Goal: Task Accomplishment & Management: Use online tool/utility

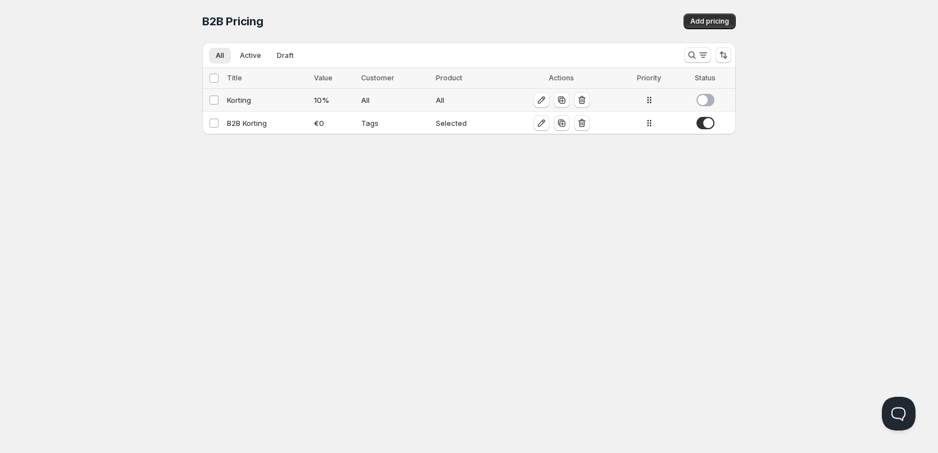
click at [705, 99] on span at bounding box center [706, 100] width 18 height 12
click at [541, 101] on icon "button" at bounding box center [541, 99] width 11 height 11
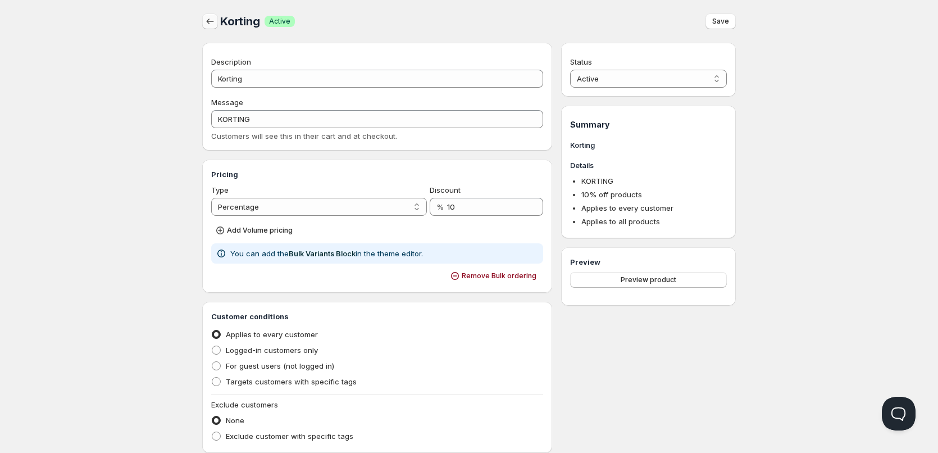
click at [205, 19] on icon "button" at bounding box center [210, 21] width 11 height 11
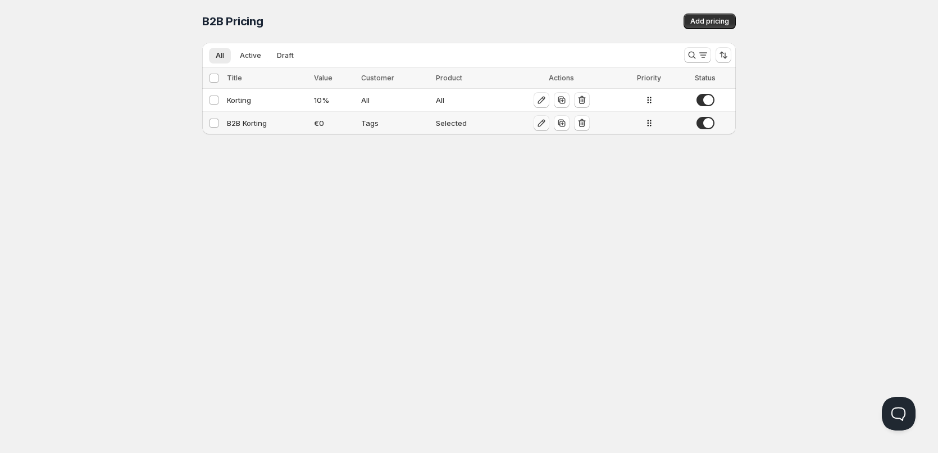
click at [540, 125] on icon "button" at bounding box center [541, 122] width 11 height 11
select select "2"
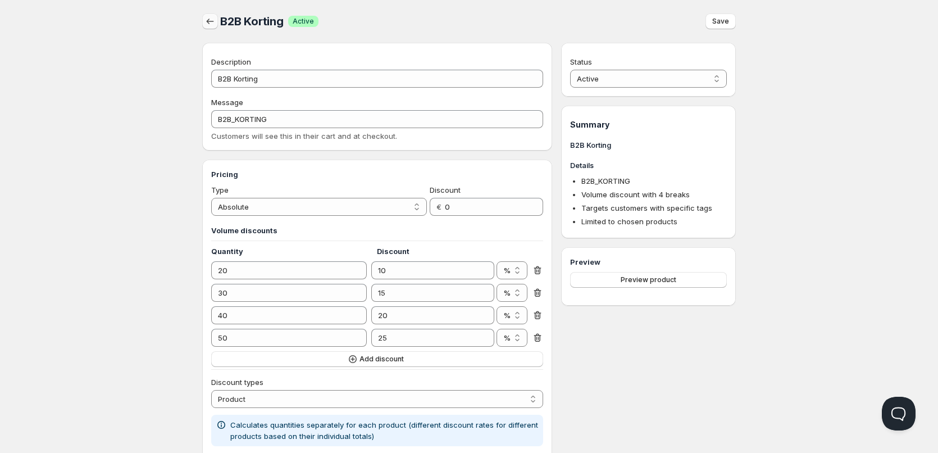
click at [209, 25] on icon "button" at bounding box center [210, 21] width 11 height 11
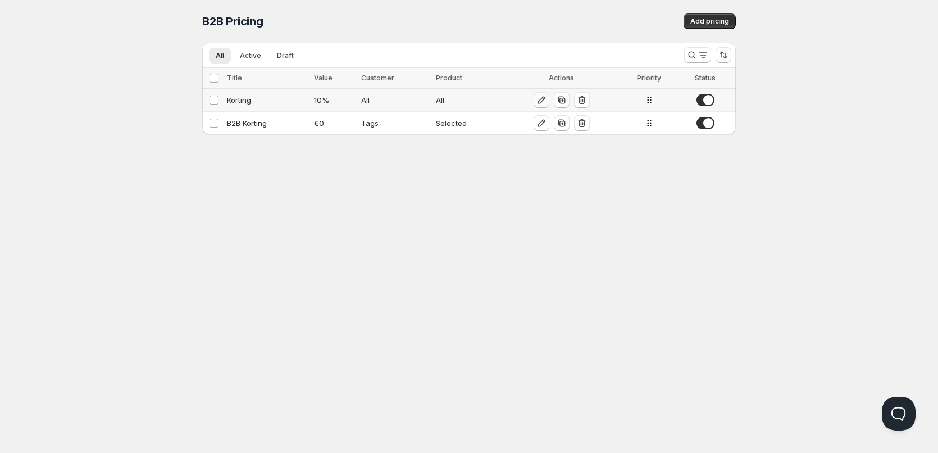
click at [544, 99] on icon "button" at bounding box center [541, 99] width 11 height 11
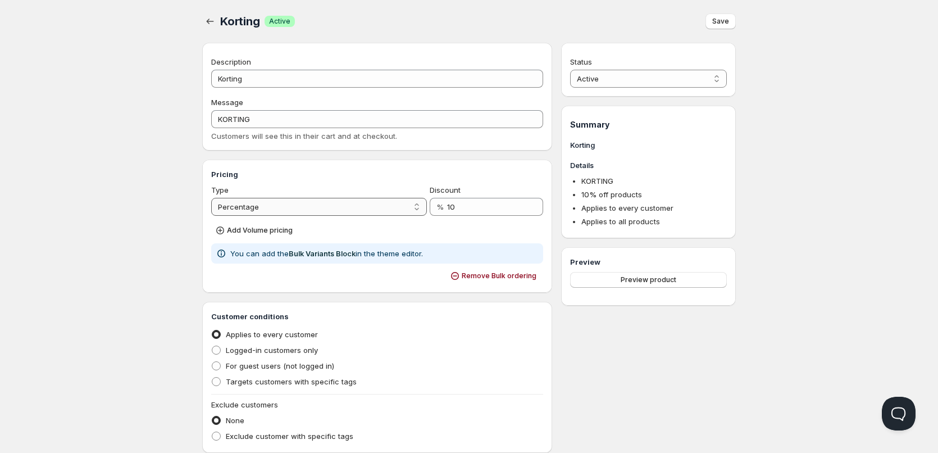
click at [277, 214] on select "Percentage Absolute" at bounding box center [319, 207] width 216 height 18
select select "2"
click at [211, 198] on select "Percentage Absolute" at bounding box center [319, 207] width 216 height 18
drag, startPoint x: 455, startPoint y: 211, endPoint x: 424, endPoint y: 205, distance: 32.0
click at [424, 205] on div "Type Percentage Absolute Absolute Discount € 10" at bounding box center [377, 199] width 332 height 31
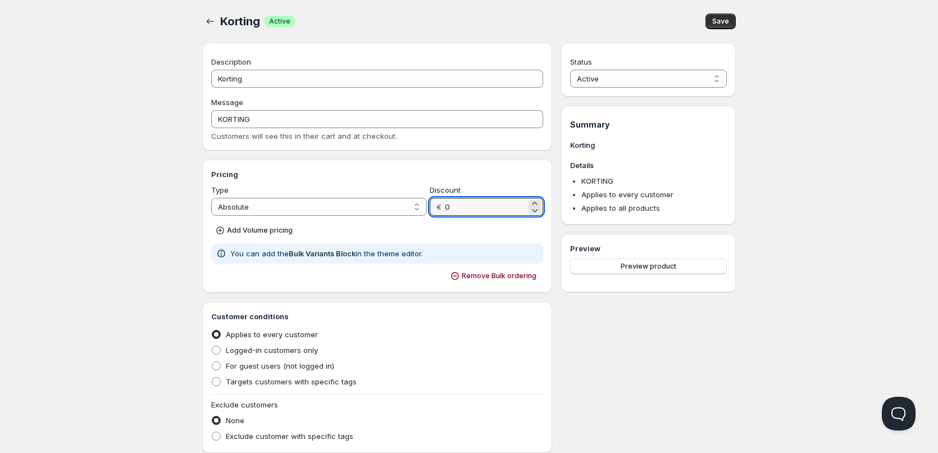
type input "0"
click at [149, 220] on div "Home Pricing Price lists Forms Submissions Settings Features Plans Korting. Thi…" at bounding box center [469, 366] width 938 height 733
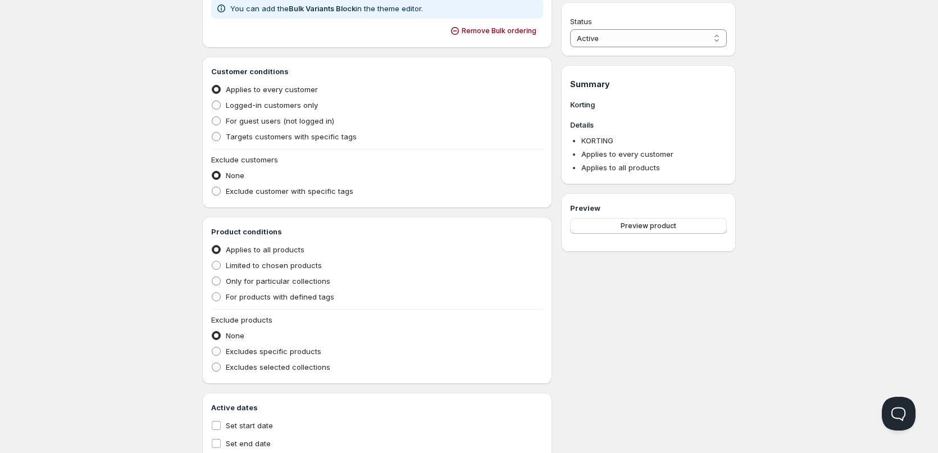
scroll to position [281, 0]
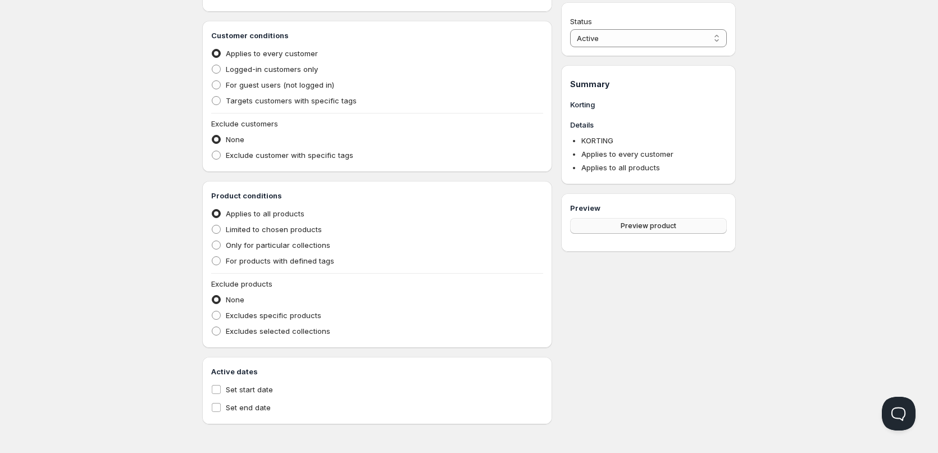
click at [651, 227] on span "Preview product" at bounding box center [649, 225] width 56 height 9
